Goal: Task Accomplishment & Management: Manage account settings

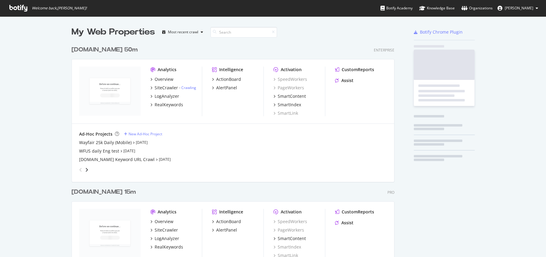
scroll to position [253, 537]
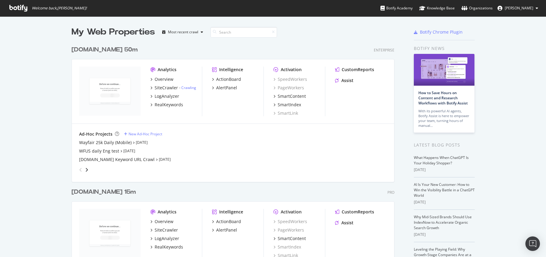
click at [227, 3] on div "Welcome back, [PERSON_NAME] ! Botify Academy Knowledge Base Organizations [PERS…" at bounding box center [273, 8] width 546 height 16
click at [296, 28] on div "My Web Properties Most recent crawl" at bounding box center [214, 32] width 287 height 12
click at [537, 9] on icon at bounding box center [536, 8] width 2 height 4
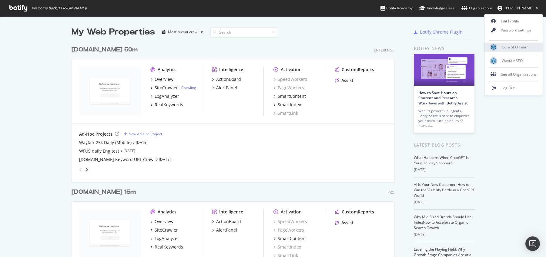
click at [515, 46] on span "Core SEO Team" at bounding box center [514, 47] width 27 height 5
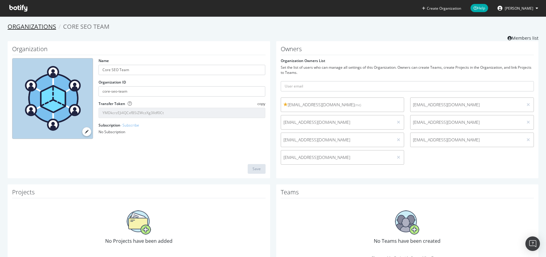
click at [21, 27] on link "Organizations" at bounding box center [32, 26] width 48 height 8
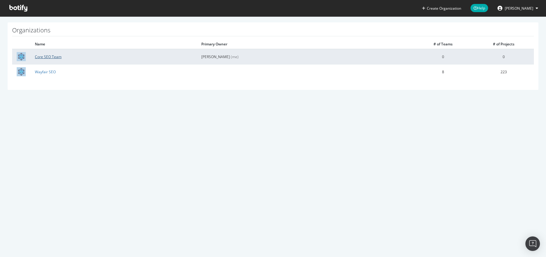
click at [52, 57] on link "Core SEO Team" at bounding box center [48, 56] width 27 height 5
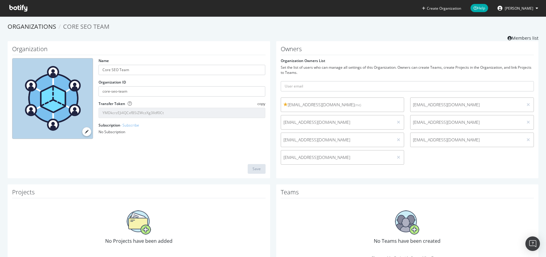
click at [530, 9] on span "[PERSON_NAME]" at bounding box center [518, 8] width 28 height 5
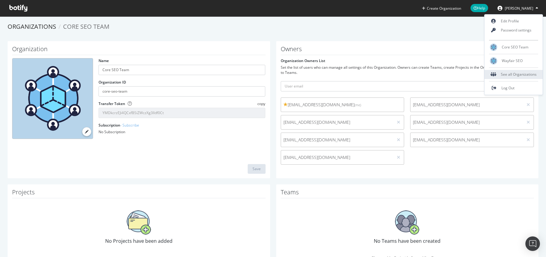
click at [516, 73] on div "See all Organizations" at bounding box center [513, 74] width 58 height 9
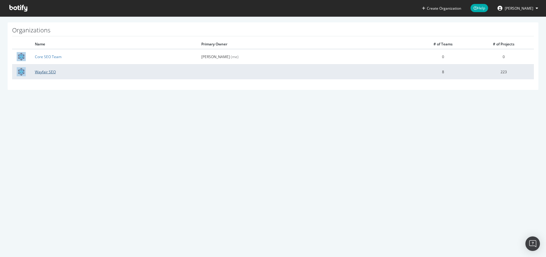
click at [47, 74] on link "Wayfair SEO" at bounding box center [45, 71] width 21 height 5
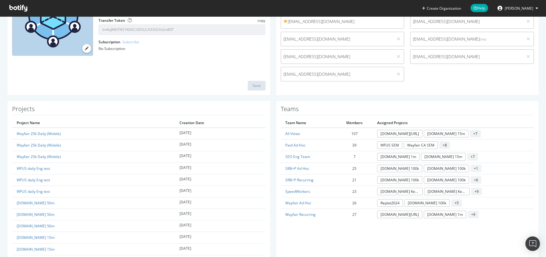
scroll to position [84, 0]
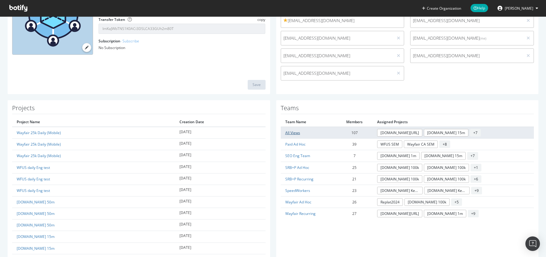
click at [293, 134] on link "All Views" at bounding box center [292, 132] width 15 height 5
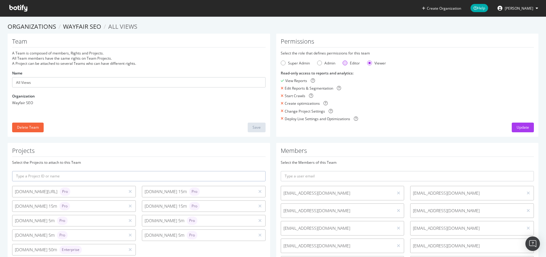
click at [344, 62] on div "Editor" at bounding box center [344, 63] width 5 height 5
click at [285, 28] on ol "Organizations Wayfair SEO All Views" at bounding box center [273, 26] width 530 height 9
click at [298, 180] on input "text" at bounding box center [407, 176] width 253 height 10
click at [304, 151] on h1 "Members" at bounding box center [407, 152] width 253 height 9
click at [77, 27] on link "Wayfair SEO" at bounding box center [82, 26] width 38 height 8
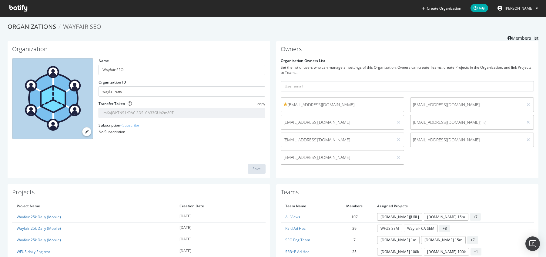
click at [333, 71] on div "Set the list of users who can manage all settings of this Organization. Owners …" at bounding box center [407, 70] width 253 height 10
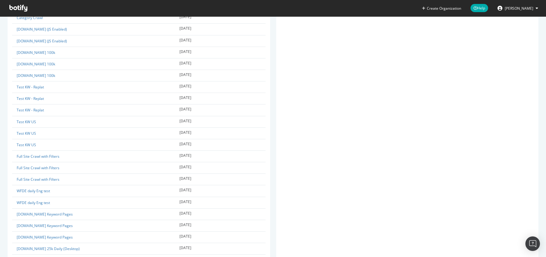
scroll to position [2559, 0]
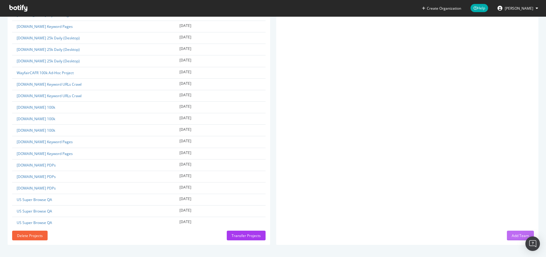
click at [514, 236] on div "Add Team" at bounding box center [519, 235] width 17 height 5
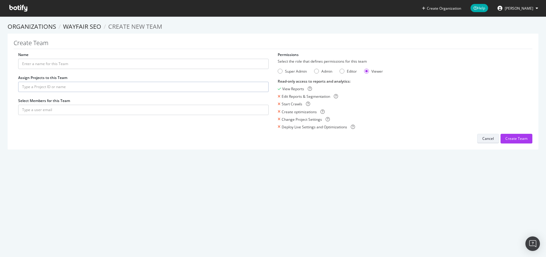
click at [482, 140] on div "Cancel" at bounding box center [488, 138] width 12 height 5
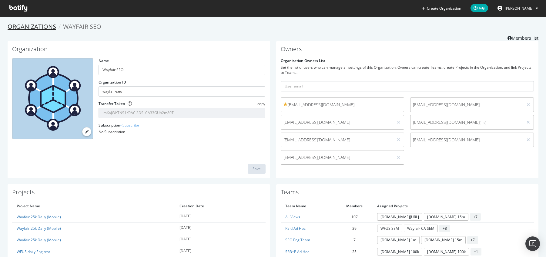
click at [35, 25] on link "Organizations" at bounding box center [32, 26] width 48 height 8
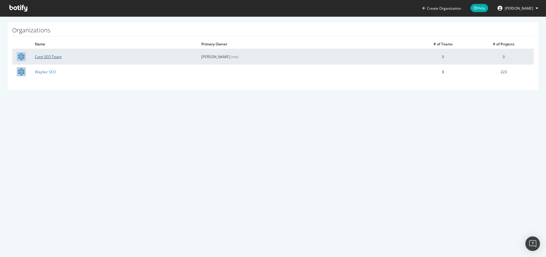
click at [51, 57] on link "Core SEO Team" at bounding box center [48, 56] width 27 height 5
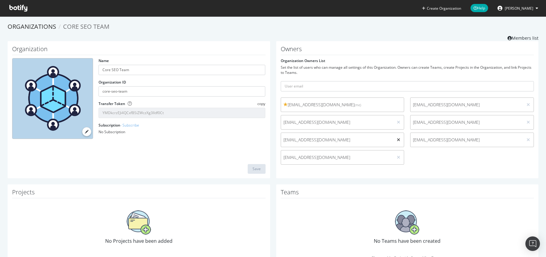
click at [397, 139] on icon at bounding box center [398, 140] width 3 height 4
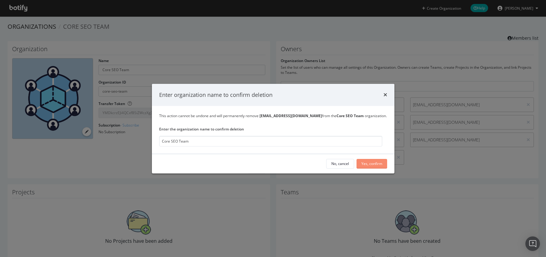
type input "Core SEO Team"
click at [371, 161] on div "Yes, confirm" at bounding box center [371, 163] width 21 height 5
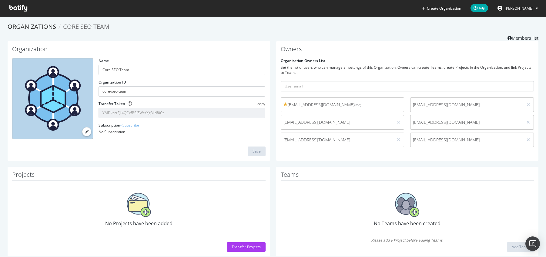
scroll to position [12, 0]
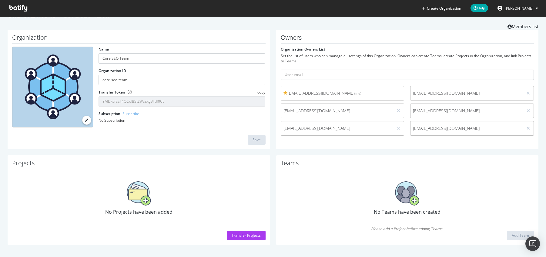
click at [403, 197] on img at bounding box center [407, 193] width 24 height 24
click at [412, 198] on img at bounding box center [407, 193] width 24 height 24
click at [268, 152] on div "Organization Name Core SEO Team Organization ID core-seo-team Transfer Token co…" at bounding box center [273, 93] width 537 height 126
click at [242, 239] on div "Transfer Projects" at bounding box center [245, 235] width 29 height 9
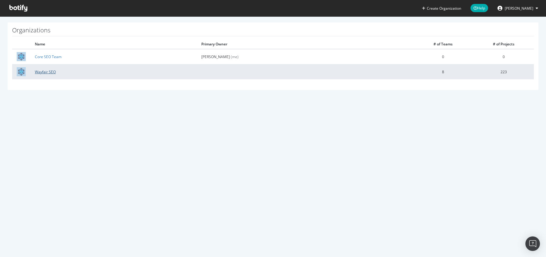
click at [50, 73] on link "Wayfair SEO" at bounding box center [45, 71] width 21 height 5
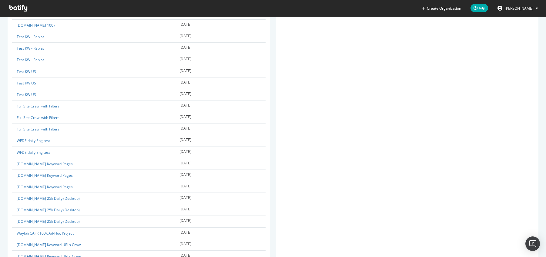
scroll to position [2559, 0]
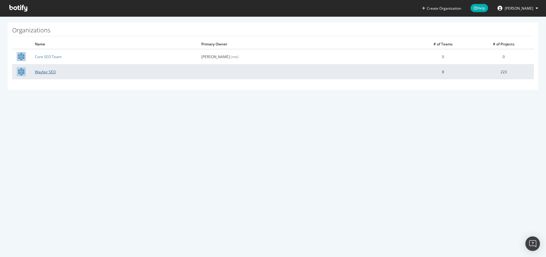
click at [41, 73] on link "Wayfair SEO" at bounding box center [45, 71] width 21 height 5
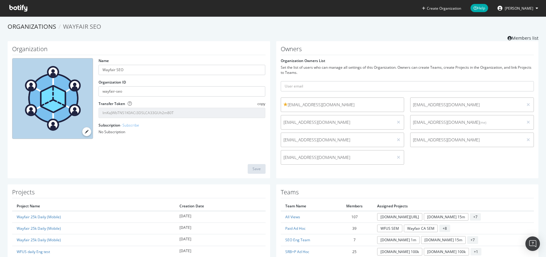
click at [302, 141] on span "[EMAIL_ADDRESS][DOMAIN_NAME]" at bounding box center [337, 140] width 108 height 6
click at [293, 139] on span "[EMAIL_ADDRESS][DOMAIN_NAME]" at bounding box center [337, 140] width 108 height 6
click at [443, 168] on div "[EMAIL_ADDRESS][DOMAIN_NAME] [EMAIL_ADDRESS][DOMAIN_NAME] [EMAIL_ADDRESS][DOMAI…" at bounding box center [407, 133] width 259 height 70
drag, startPoint x: 304, startPoint y: 139, endPoint x: 278, endPoint y: 141, distance: 26.5
click at [278, 141] on div "[EMAIL_ADDRESS][DOMAIN_NAME]" at bounding box center [343, 140] width 130 height 15
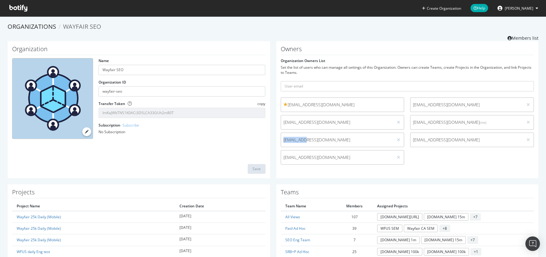
copy span "bumerkulov"
click at [432, 161] on div "[EMAIL_ADDRESS][DOMAIN_NAME] [EMAIL_ADDRESS][DOMAIN_NAME] [EMAIL_ADDRESS][DOMAI…" at bounding box center [407, 133] width 259 height 70
click at [446, 159] on div "[EMAIL_ADDRESS][DOMAIN_NAME] [EMAIL_ADDRESS][DOMAIN_NAME] [EMAIL_ADDRESS][DOMAI…" at bounding box center [407, 133] width 259 height 70
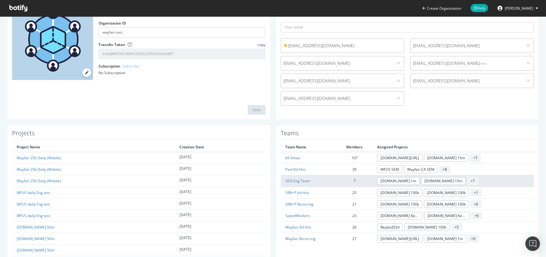
scroll to position [68, 0]
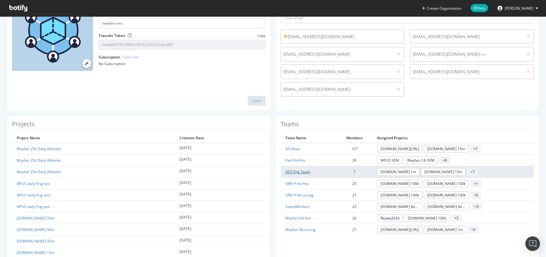
click at [297, 171] on link "SEO Eng Team" at bounding box center [297, 171] width 25 height 5
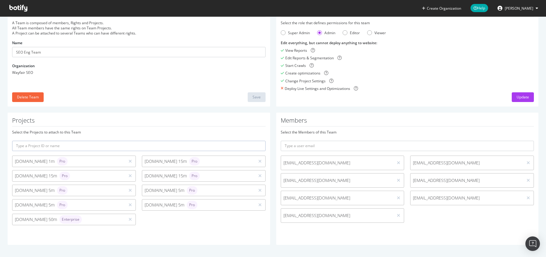
scroll to position [30, 0]
click at [313, 147] on input "text" at bounding box center [407, 146] width 253 height 10
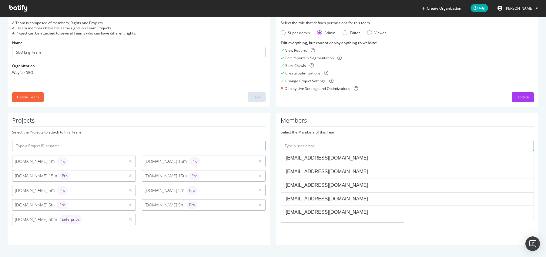
paste input "[EMAIL_ADDRESS][DOMAIN_NAME]"
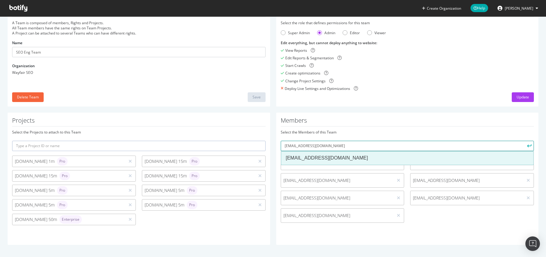
type input "[EMAIL_ADDRESS][DOMAIN_NAME]"
click at [320, 156] on div "[EMAIL_ADDRESS][DOMAIN_NAME]" at bounding box center [407, 158] width 243 height 7
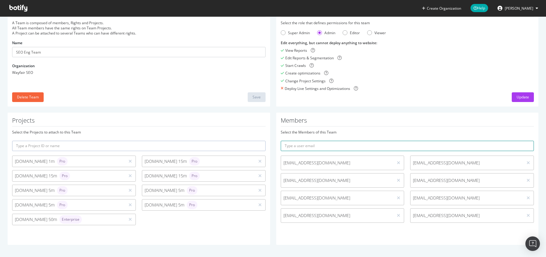
click at [315, 146] on input "text" at bounding box center [407, 146] width 253 height 10
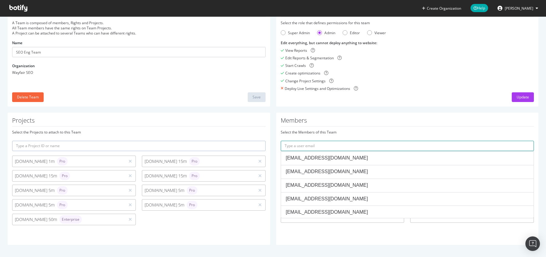
paste input "[EMAIL_ADDRESS][DOMAIN_NAME]"
type input "[EMAIL_ADDRESS][DOMAIN_NAME]"
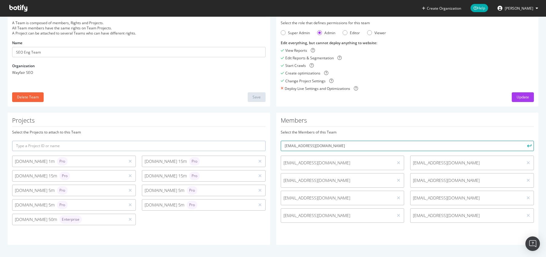
drag, startPoint x: 361, startPoint y: 151, endPoint x: 273, endPoint y: 145, distance: 88.9
click at [273, 145] on div "Members Select the Members of this Team [EMAIL_ADDRESS][DOMAIN_NAME] [EMAIL_ADD…" at bounding box center [407, 179] width 268 height 132
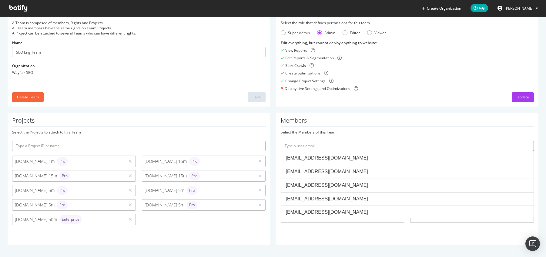
click at [379, 115] on div "Members Select the Members of this Team [EMAIL_ADDRESS][DOMAIN_NAME] [EMAIL_ADD…" at bounding box center [407, 179] width 262 height 132
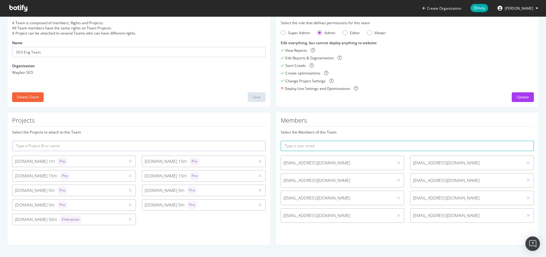
scroll to position [0, 0]
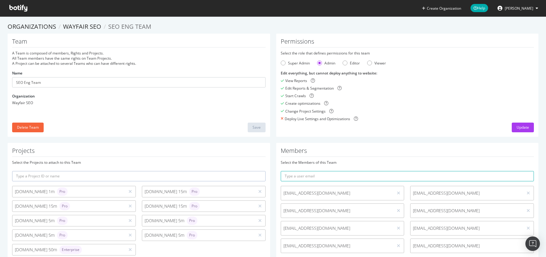
click at [19, 9] on icon at bounding box center [18, 8] width 18 height 7
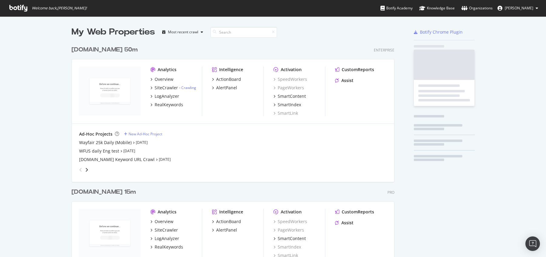
scroll to position [253, 537]
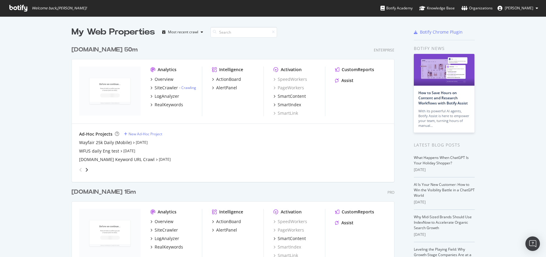
click at [306, 44] on div "[DOMAIN_NAME] 50m Enterprise Analytics Overview SiteCrawler - Crawling LogAnaly…" at bounding box center [234, 109] width 327 height 142
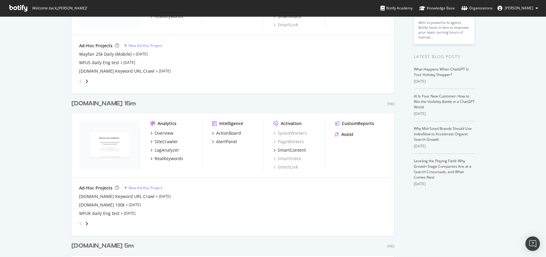
scroll to position [0, 0]
